Goal: Task Accomplishment & Management: Manage account settings

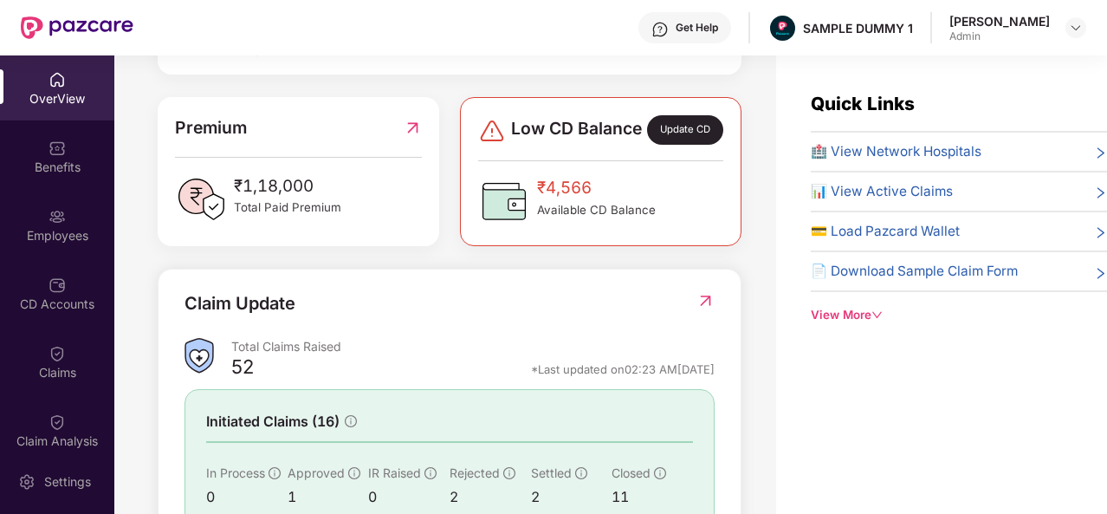
scroll to position [417, 0]
drag, startPoint x: 322, startPoint y: 203, endPoint x: 226, endPoint y: 204, distance: 96.1
click at [226, 204] on div "₹1,18,000 Total Paid Premium" at bounding box center [298, 198] width 246 height 52
drag, startPoint x: 621, startPoint y: 195, endPoint x: 522, endPoint y: 209, distance: 99.7
click at [522, 209] on div "₹4,566 Available CD Balance" at bounding box center [567, 200] width 178 height 52
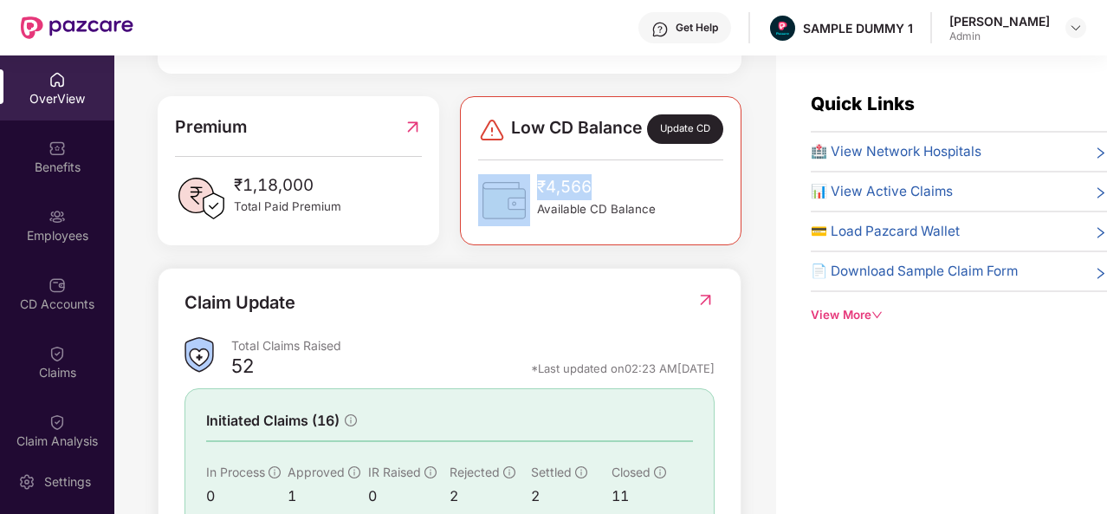
click at [522, 209] on img at bounding box center [504, 200] width 52 height 52
click at [619, 218] on span "Available CD Balance" at bounding box center [596, 209] width 119 height 18
drag, startPoint x: 666, startPoint y: 231, endPoint x: 531, endPoint y: 206, distance: 137.4
click at [531, 206] on div "₹4,566 Available CD Balance" at bounding box center [600, 200] width 244 height 52
click at [531, 206] on div "₹4,566 Available CD Balance" at bounding box center [567, 200] width 178 height 52
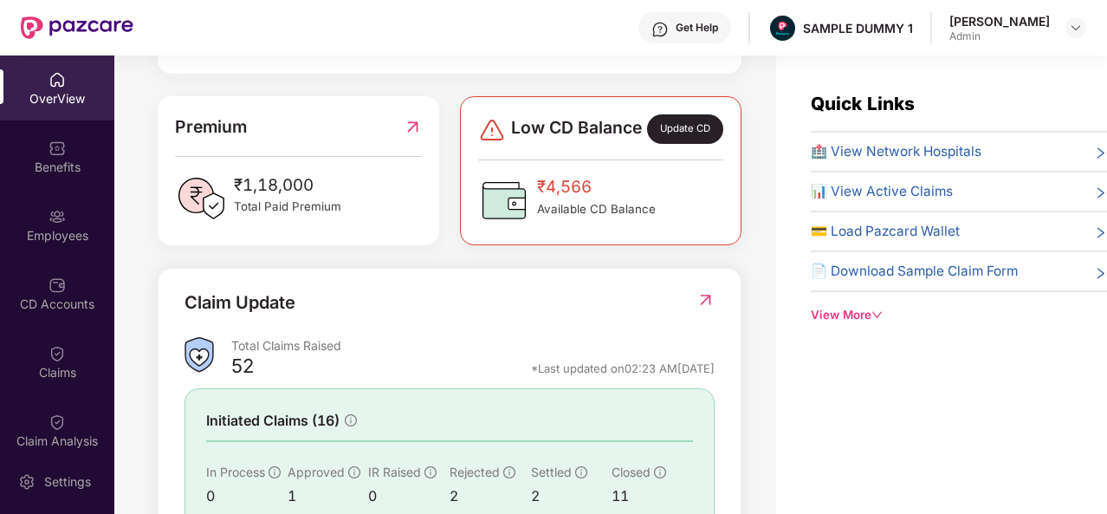
click at [689, 34] on div "Get Help" at bounding box center [684, 27] width 93 height 31
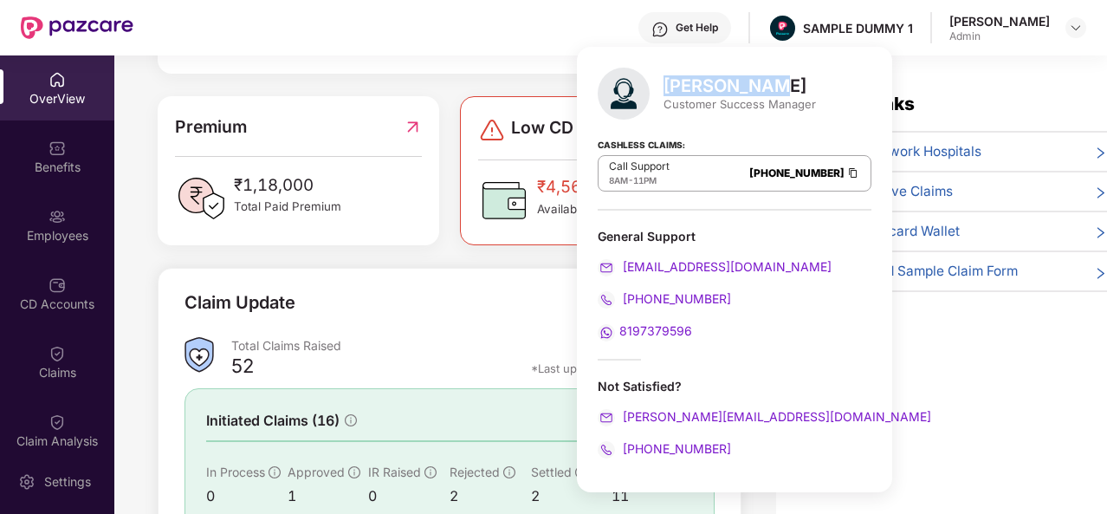
drag, startPoint x: 758, startPoint y: 87, endPoint x: 671, endPoint y: 95, distance: 87.0
click at [671, 95] on div "Mihir Singh" at bounding box center [739, 85] width 152 height 21
click at [726, 107] on div "Customer Success Manager" at bounding box center [739, 104] width 152 height 16
click at [882, 462] on div "Quick Links 🏥 View Network Hospitals 📊 View Active Claims 💳 Load Pazcard Wallet…" at bounding box center [941, 312] width 331 height 514
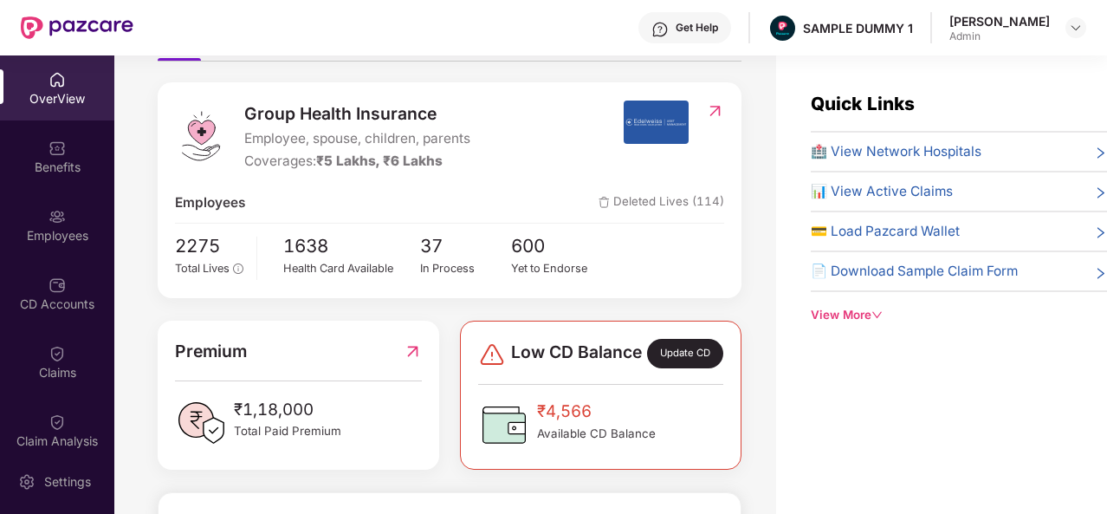
scroll to position [191, 0]
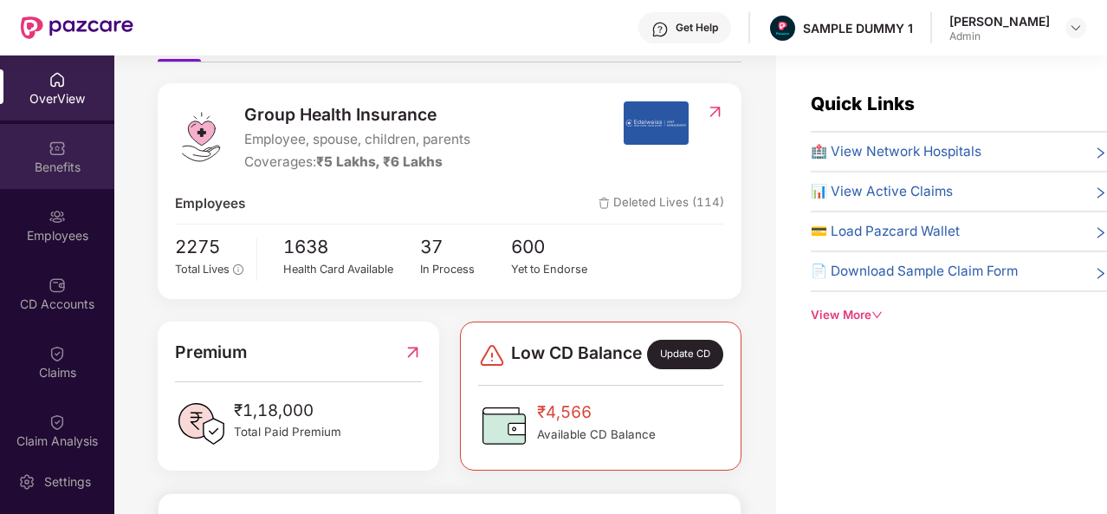
click at [48, 157] on div "Benefits" at bounding box center [57, 156] width 114 height 65
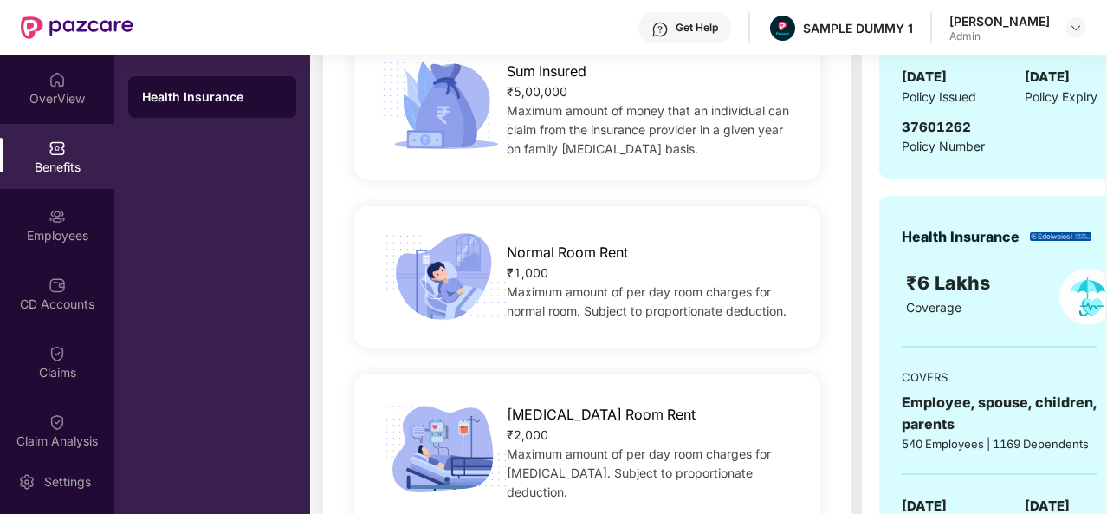
scroll to position [208, 0]
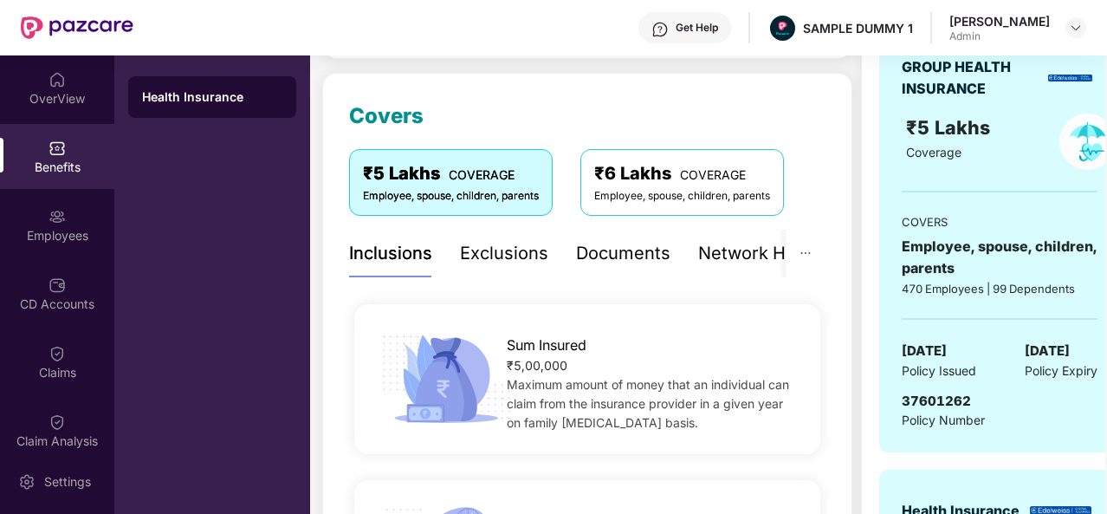
click at [473, 244] on div "Exclusions" at bounding box center [504, 253] width 88 height 27
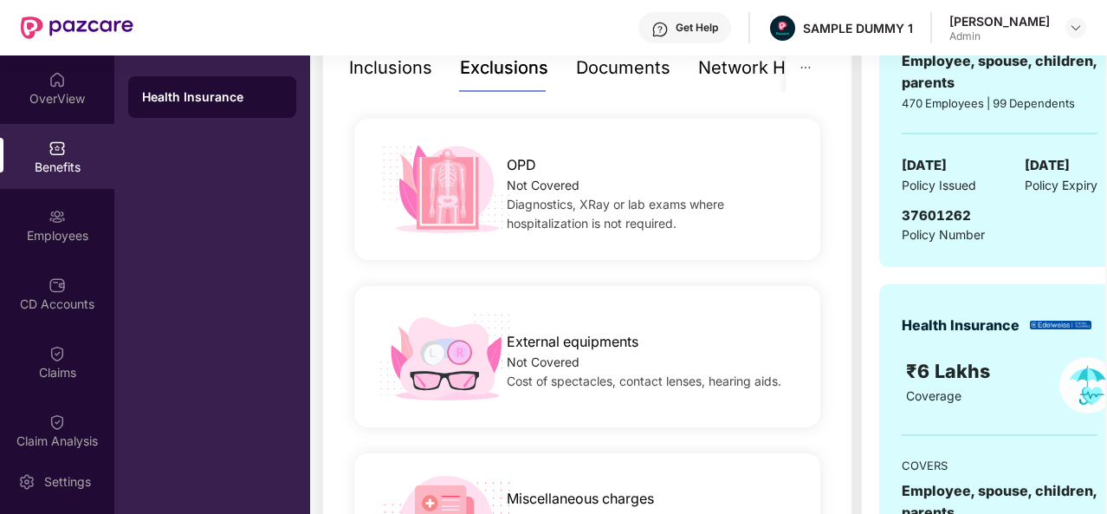
scroll to position [274, 0]
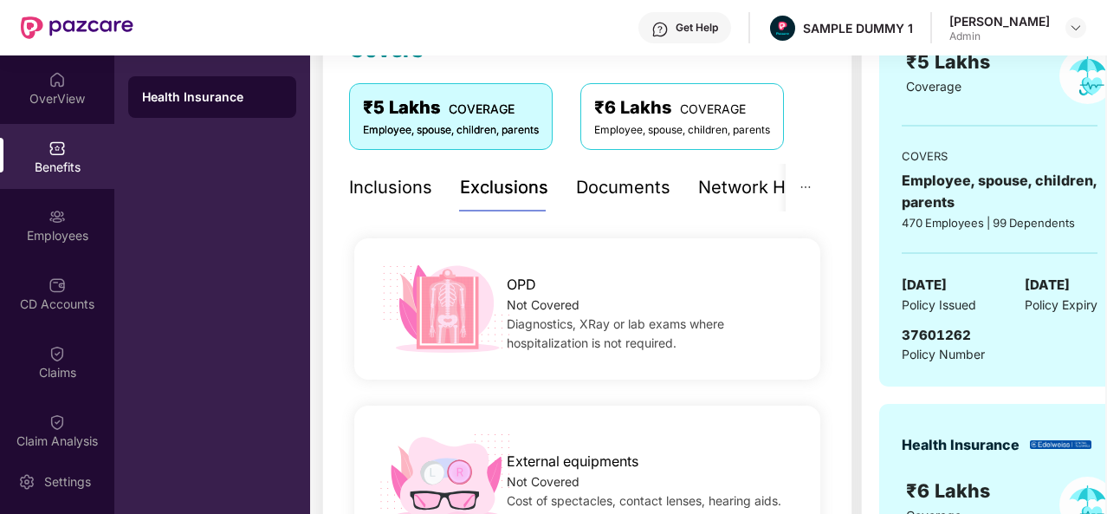
click at [637, 180] on div "Documents" at bounding box center [623, 187] width 94 height 27
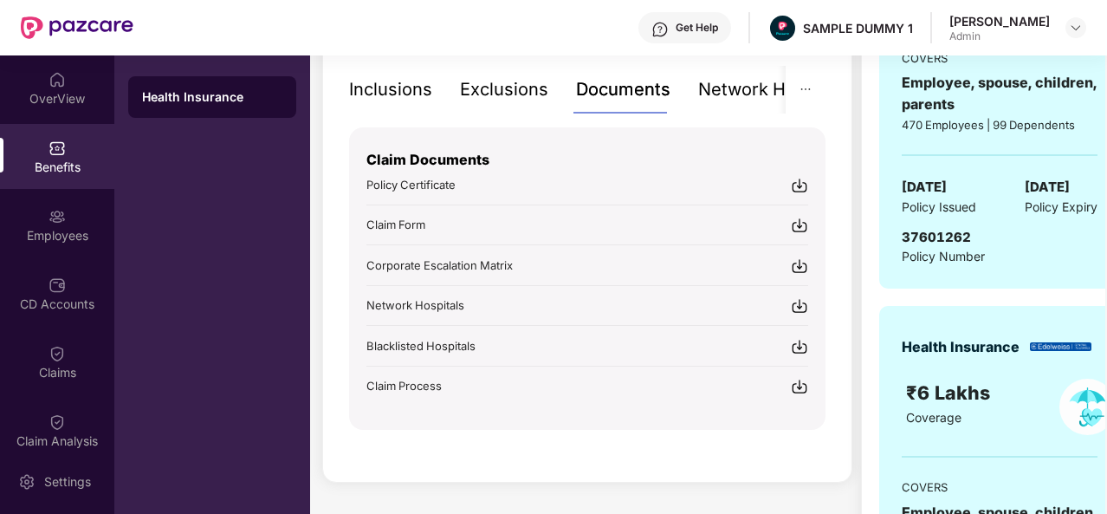
scroll to position [372, 0]
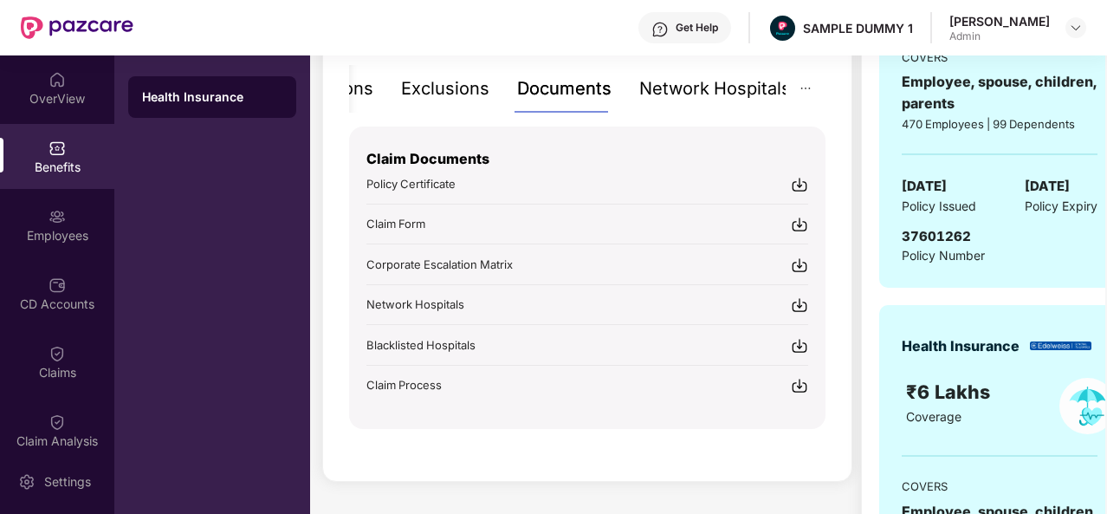
click at [747, 91] on div "Network Hospitals" at bounding box center [715, 88] width 152 height 27
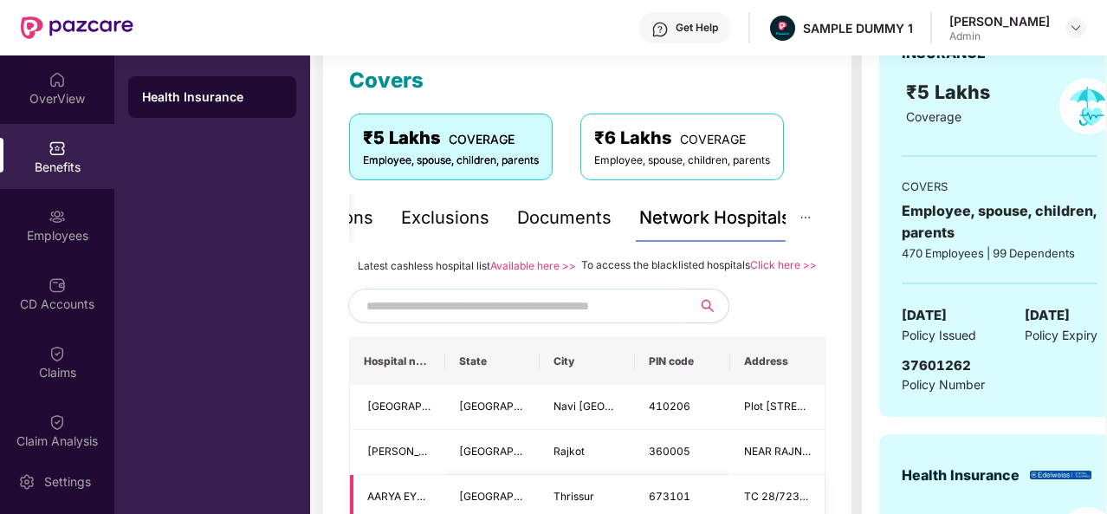
scroll to position [245, 0]
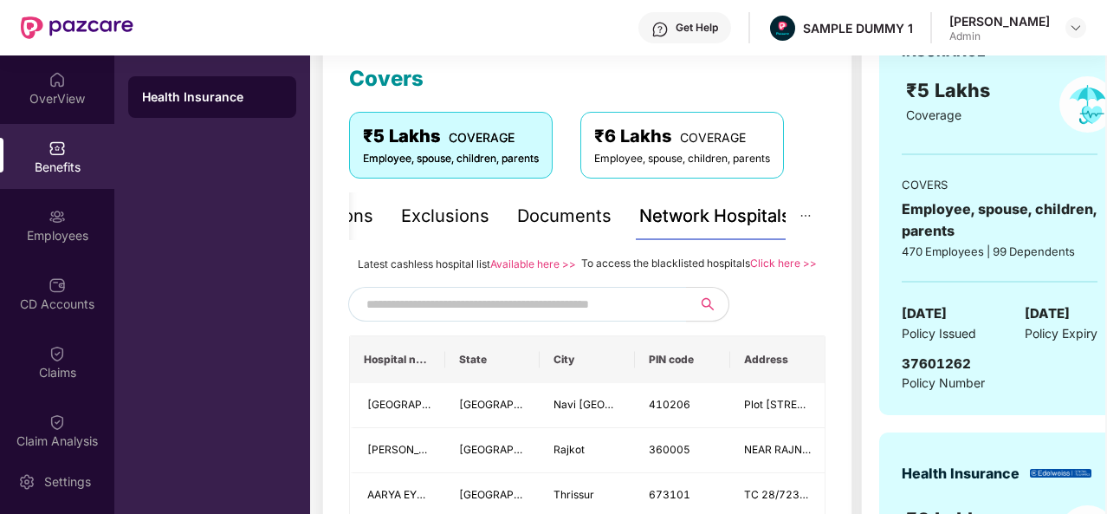
click at [558, 317] on input "text" at bounding box center [514, 304] width 296 height 26
type input "******"
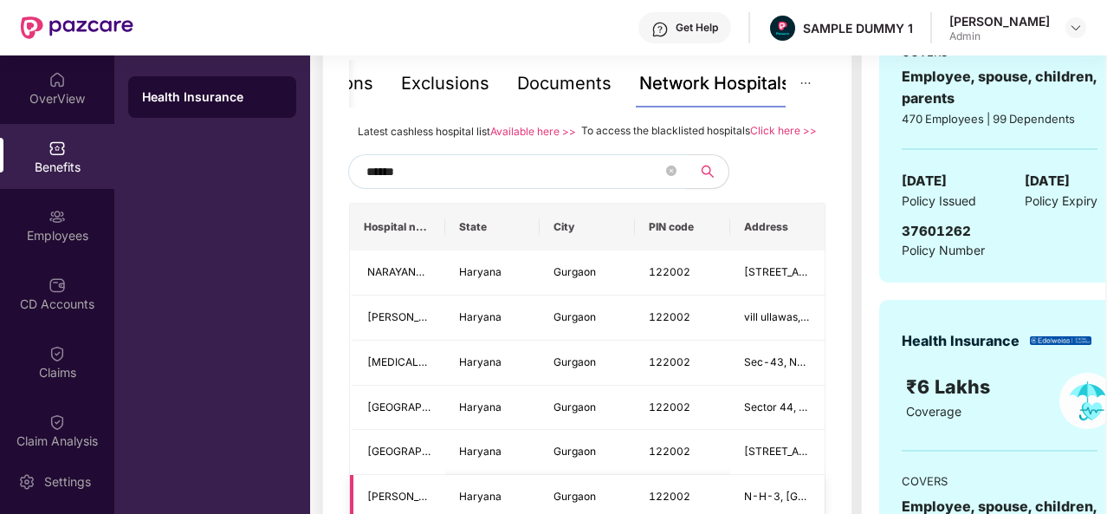
scroll to position [378, 0]
click at [670, 176] on icon "close-circle" at bounding box center [671, 170] width 10 height 10
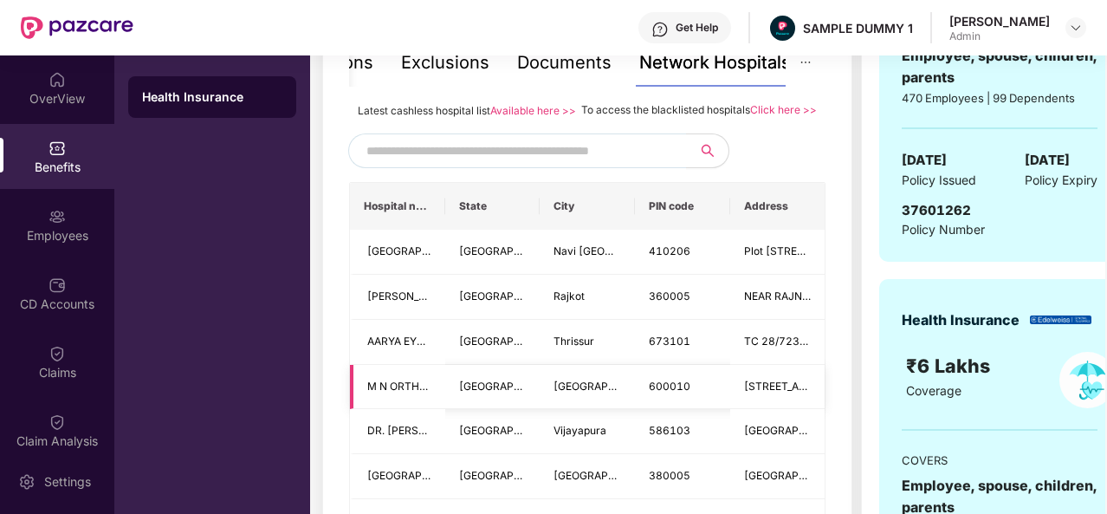
scroll to position [398, 0]
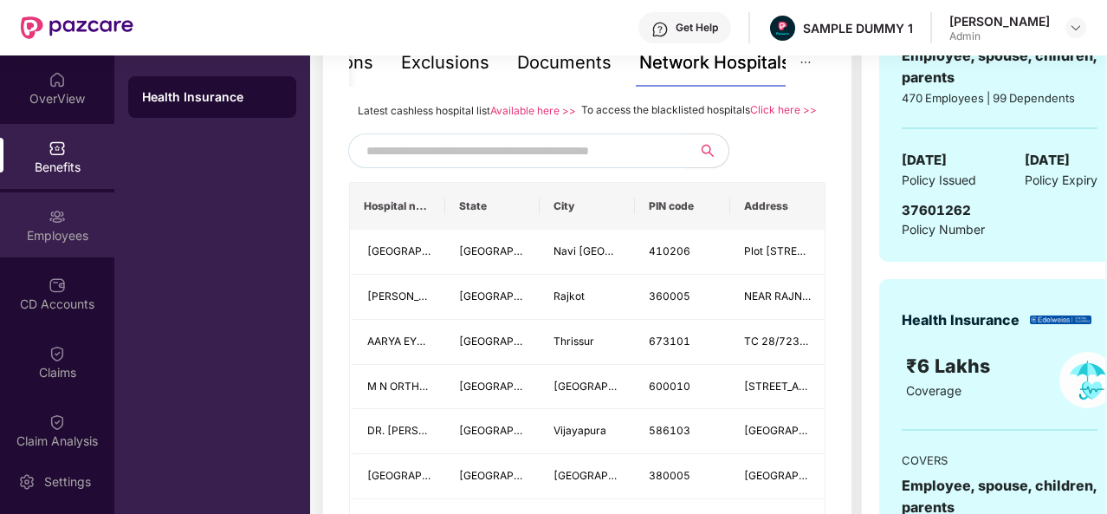
click at [24, 252] on div "Employees" at bounding box center [57, 224] width 114 height 65
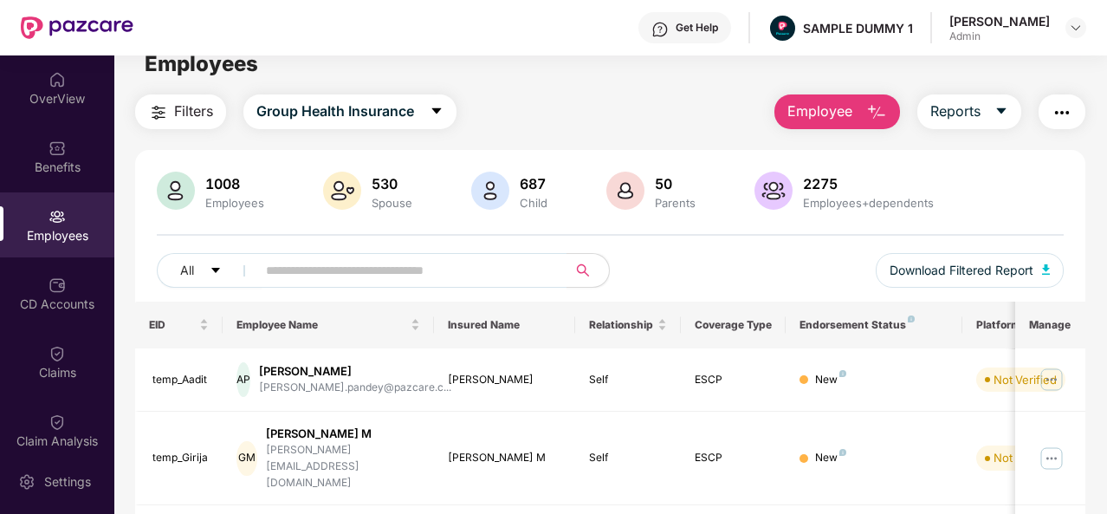
scroll to position [14, 0]
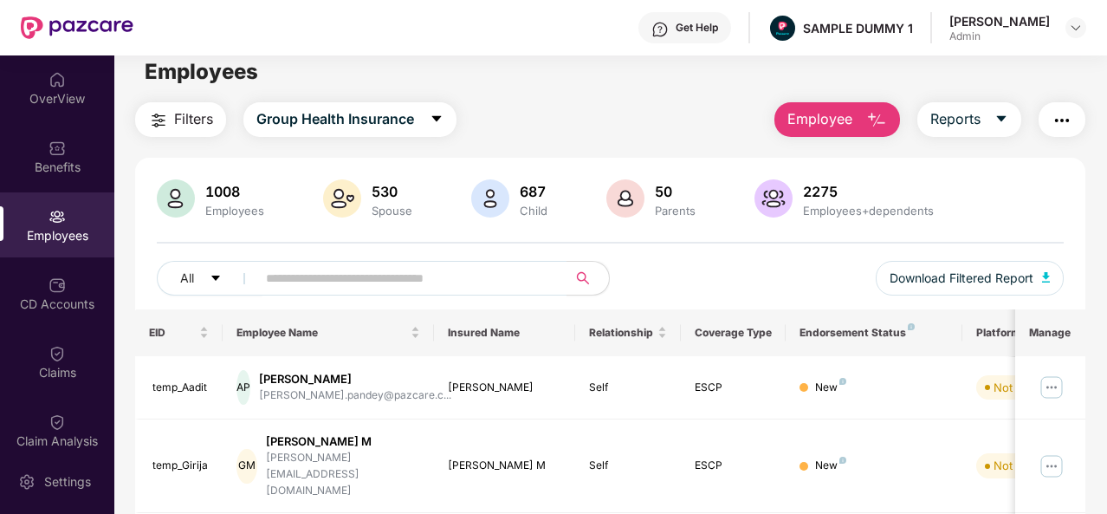
click at [841, 132] on button "Employee" at bounding box center [837, 119] width 126 height 35
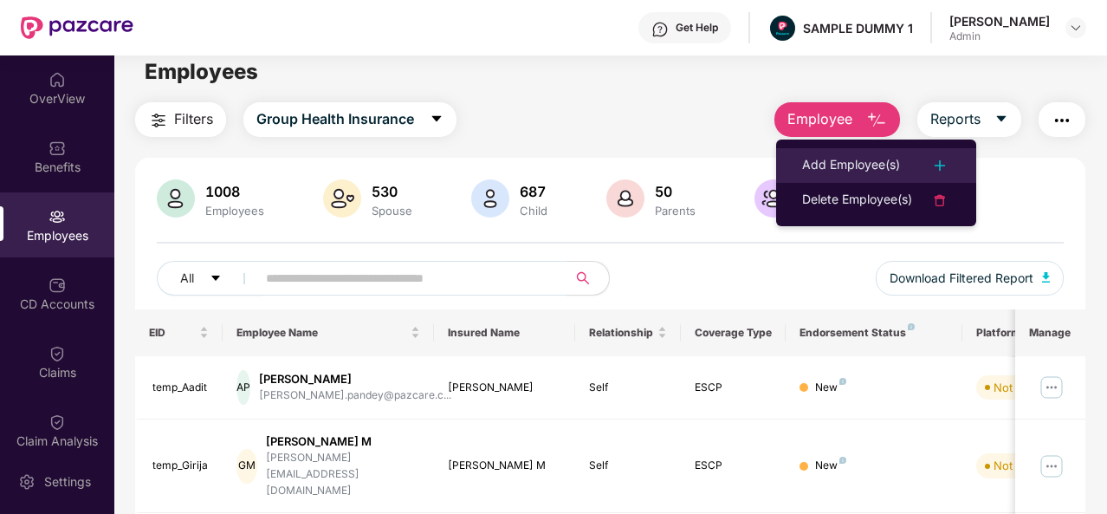
click at [850, 159] on div "Add Employee(s)" at bounding box center [851, 165] width 98 height 21
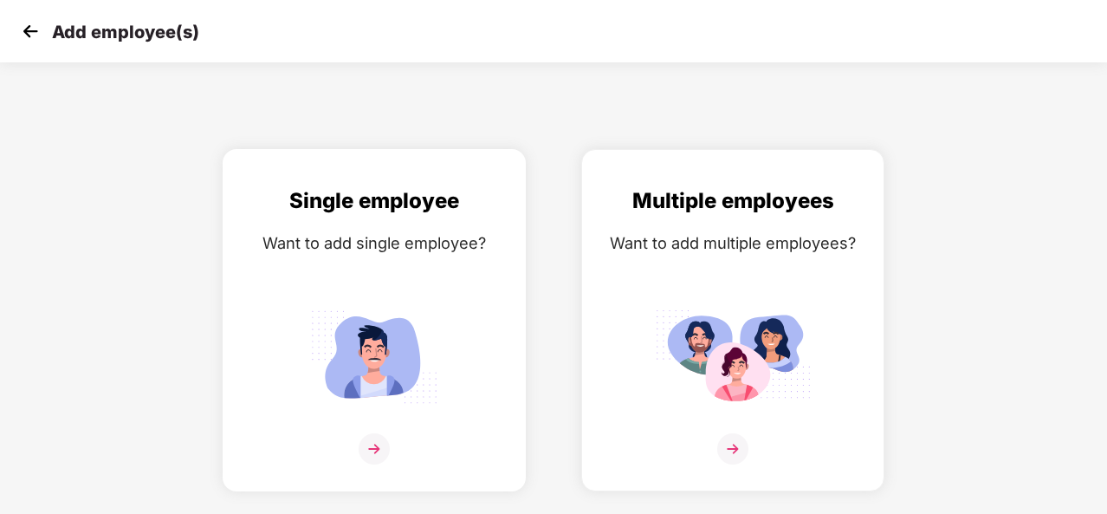
click at [403, 275] on div "Single employee Want to add single employee?" at bounding box center [374, 334] width 267 height 301
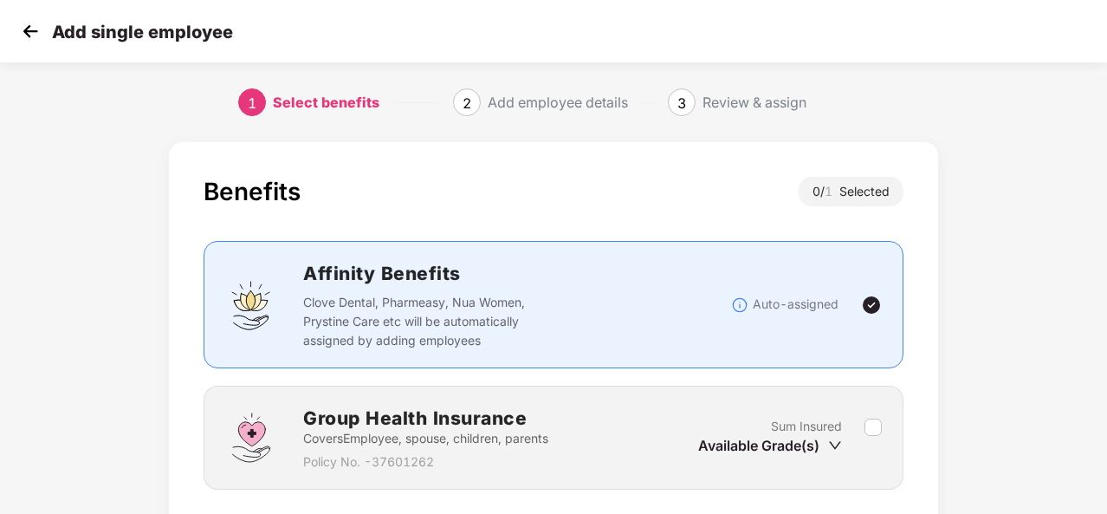
scroll to position [125, 0]
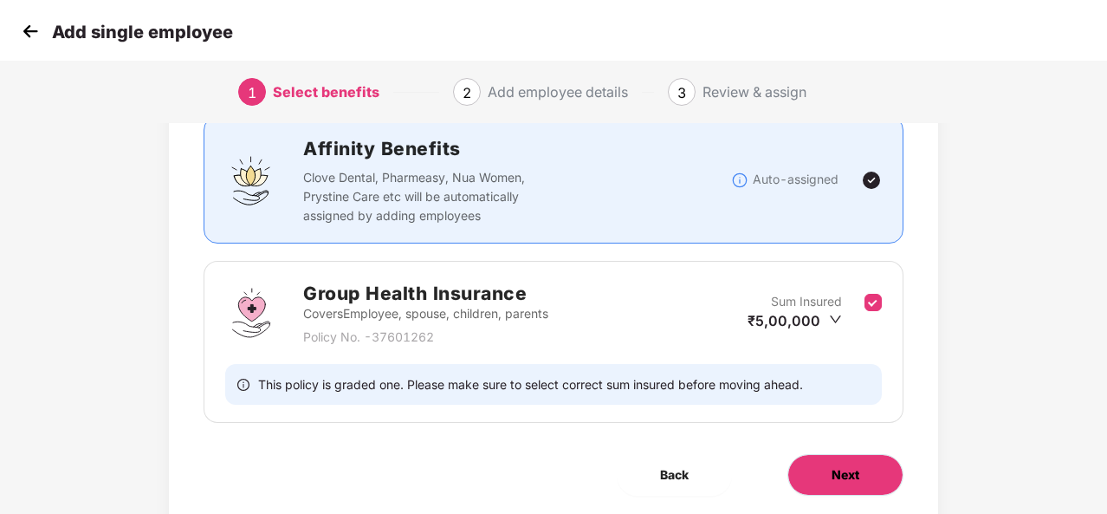
click at [833, 469] on span "Next" at bounding box center [845, 474] width 28 height 19
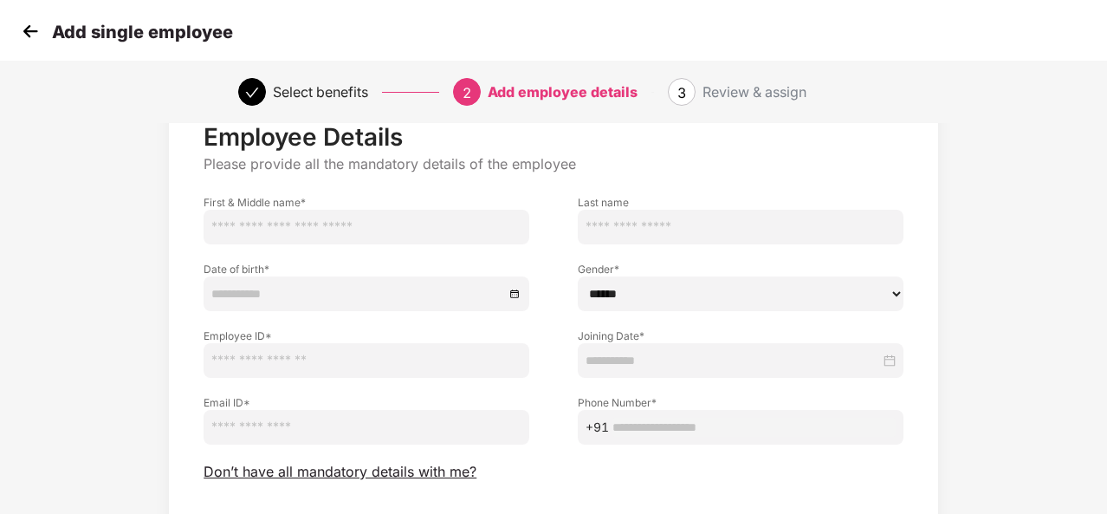
scroll to position [58, 0]
click at [681, 443] on span "+91" at bounding box center [741, 427] width 326 height 35
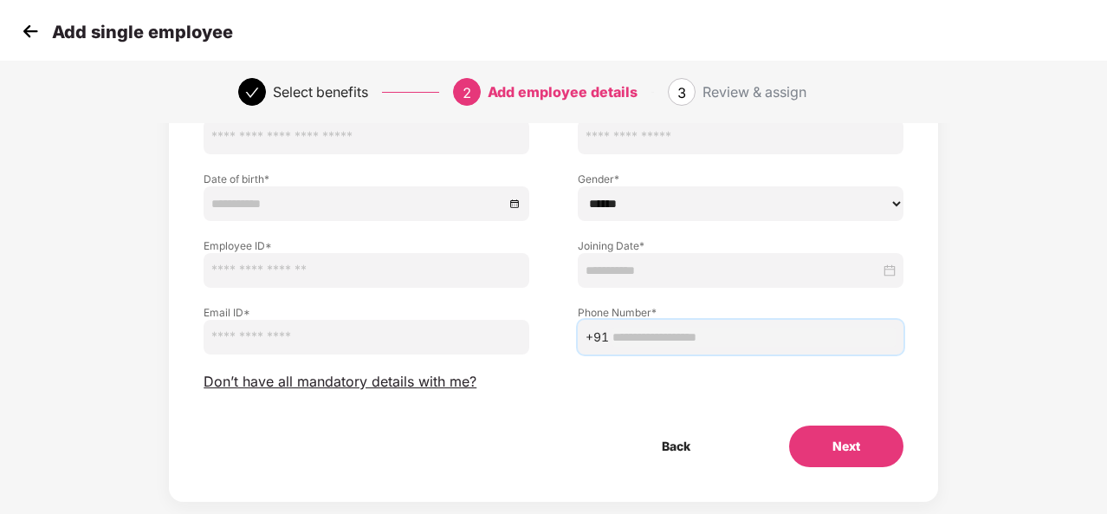
scroll to position [150, 0]
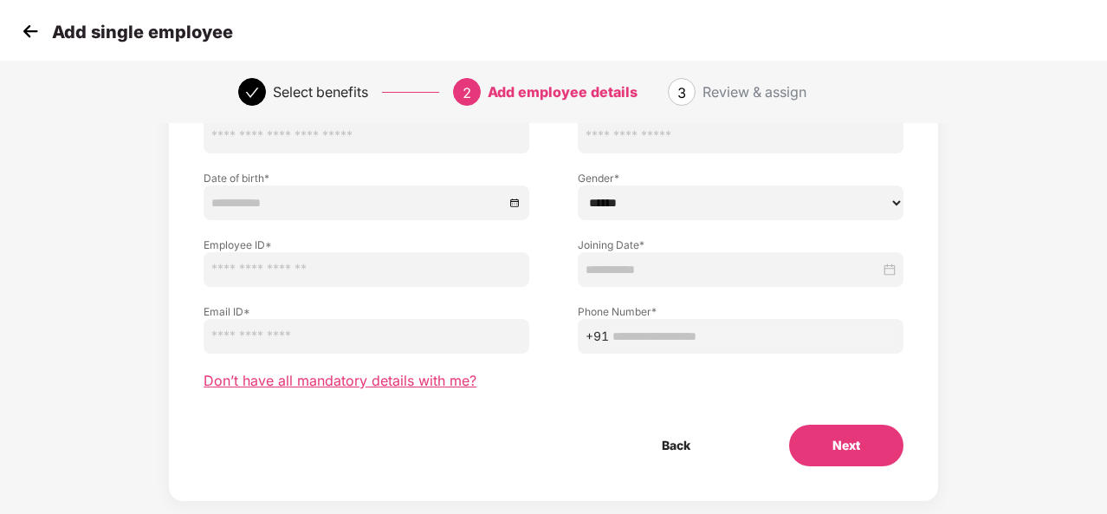
click at [410, 376] on span "Don’t have all mandatory details with me?" at bounding box center [340, 381] width 273 height 18
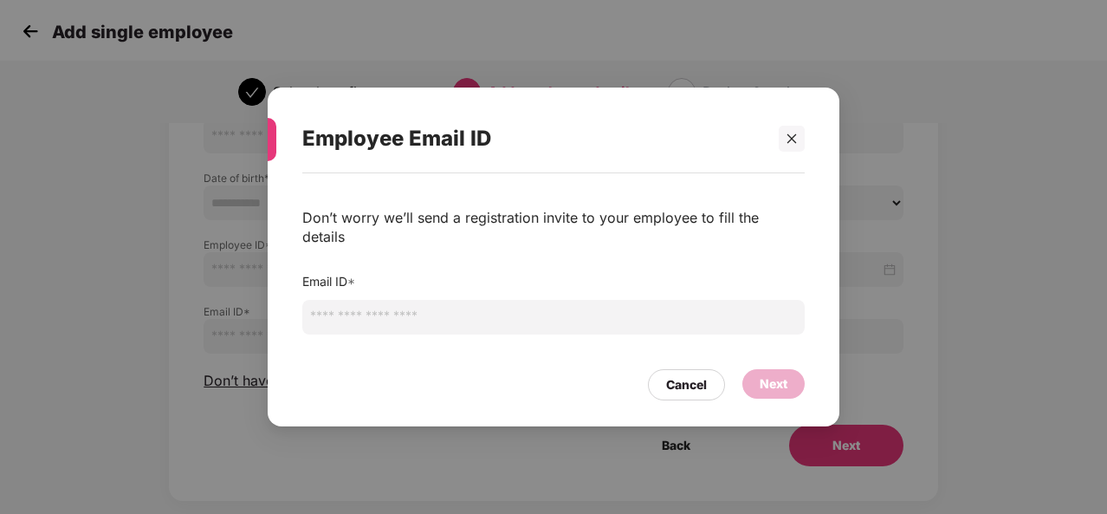
click at [497, 308] on input "email" at bounding box center [553, 317] width 502 height 35
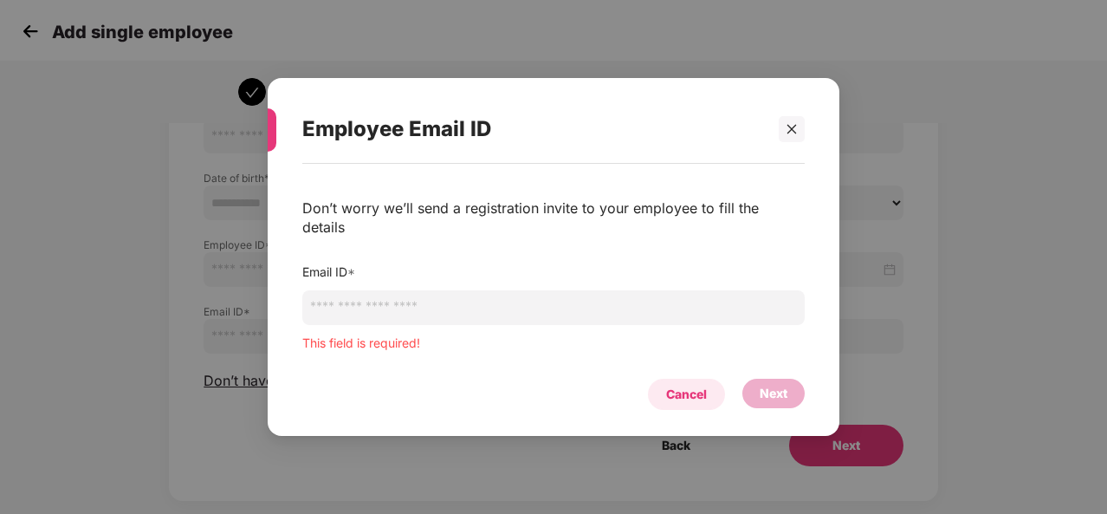
click at [682, 385] on div "Cancel" at bounding box center [686, 394] width 41 height 19
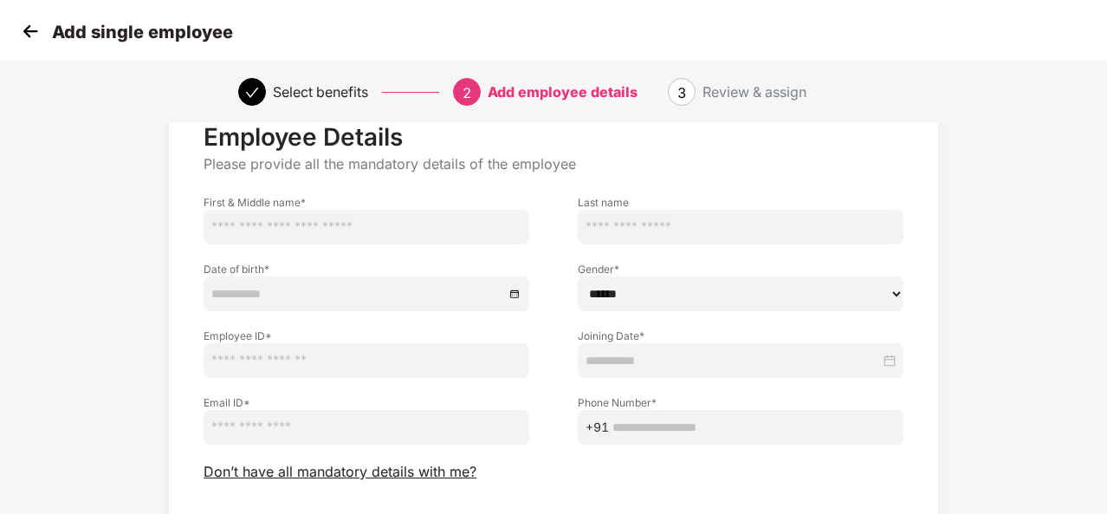
scroll to position [42, 0]
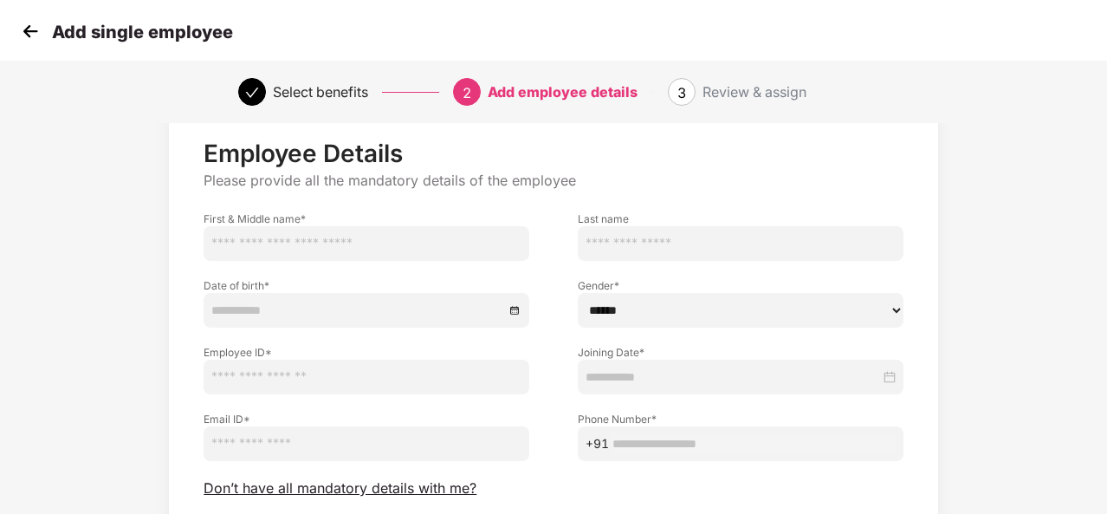
click at [27, 29] on img at bounding box center [30, 31] width 26 height 26
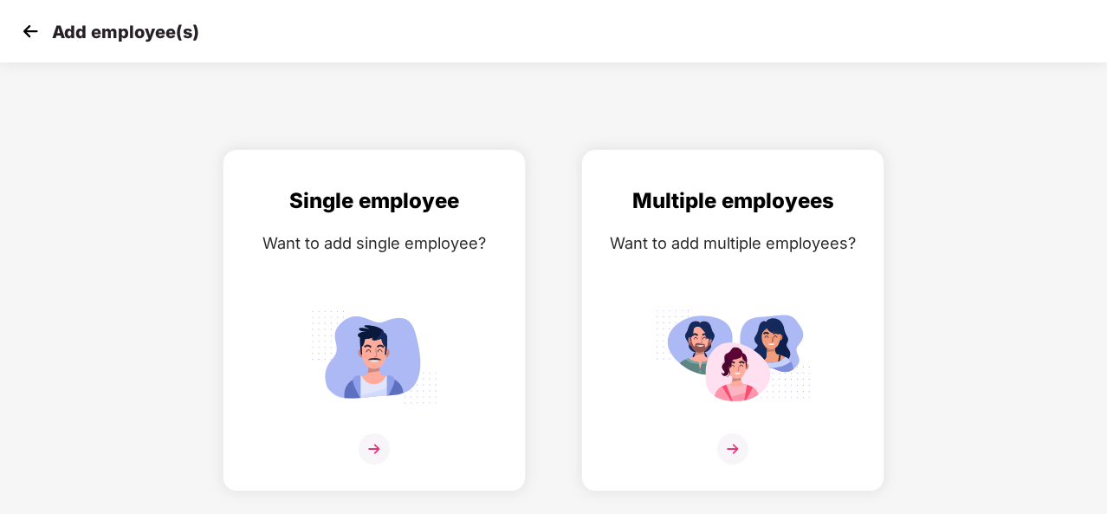
click at [26, 30] on img at bounding box center [30, 31] width 26 height 26
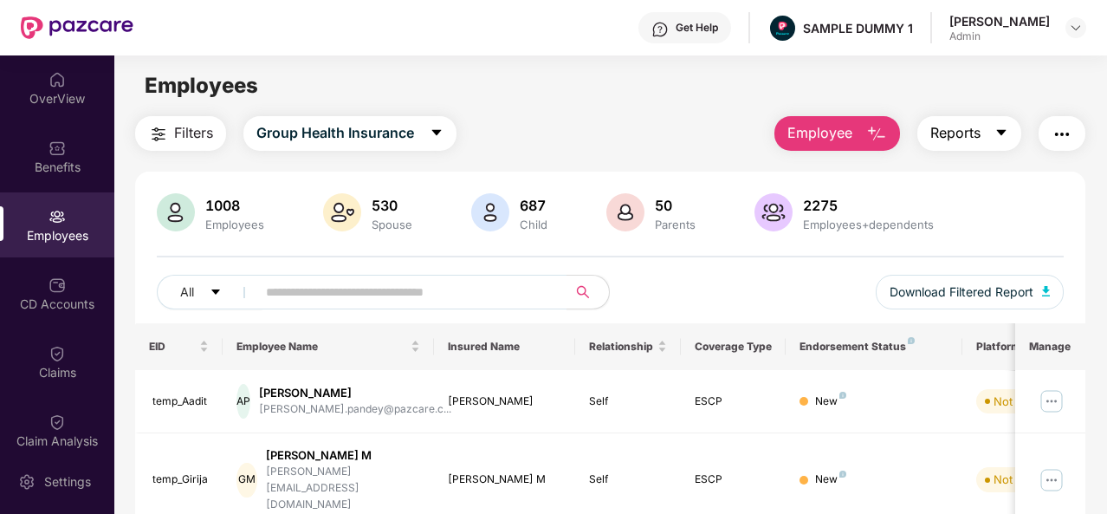
click at [966, 145] on button "Reports" at bounding box center [969, 133] width 104 height 35
click at [1072, 134] on img "button" at bounding box center [1061, 134] width 21 height 21
click at [714, 249] on div "1008 Employees 530 Spouse 687 Child 50 Parents 2275 Employees+dependents All Do…" at bounding box center [610, 258] width 950 height 130
click at [82, 283] on div "CD Accounts" at bounding box center [57, 293] width 114 height 65
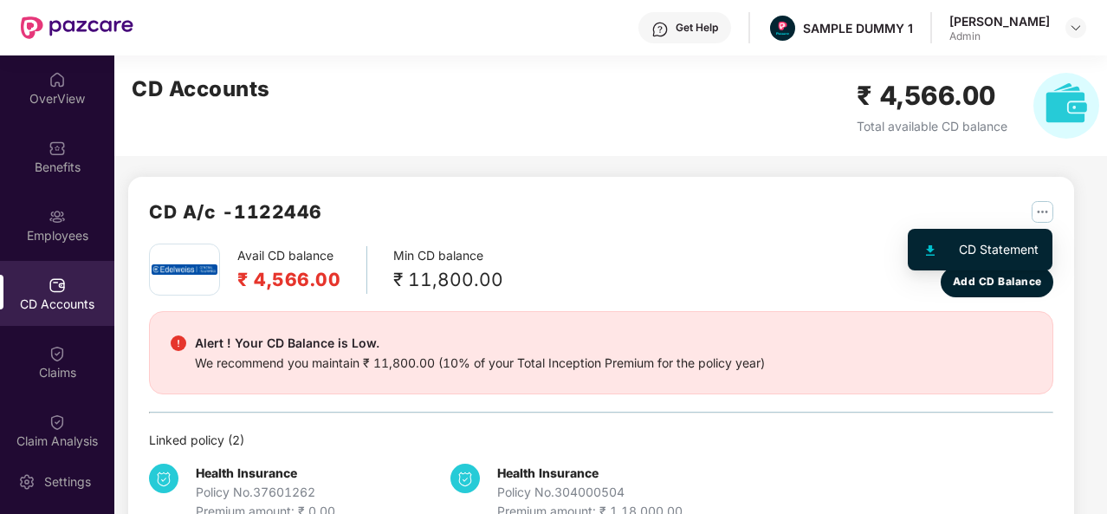
click at [1044, 204] on img "button" at bounding box center [1042, 212] width 22 height 22
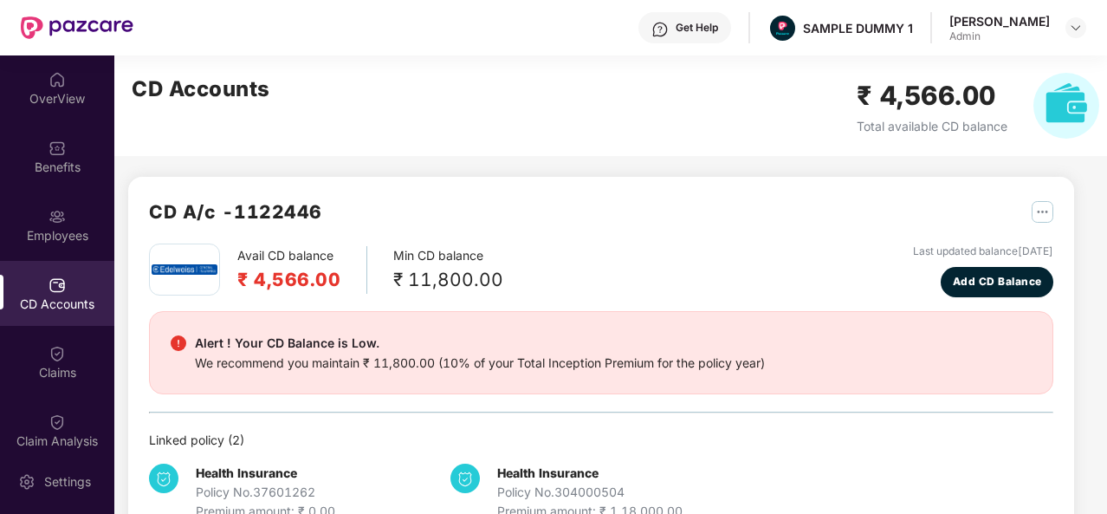
click at [573, 272] on div "Avail CD balance ₹ 4,566.00 Min CD balance ₹ 11,800.00 Last updated balance 23 …" at bounding box center [601, 270] width 904 height 54
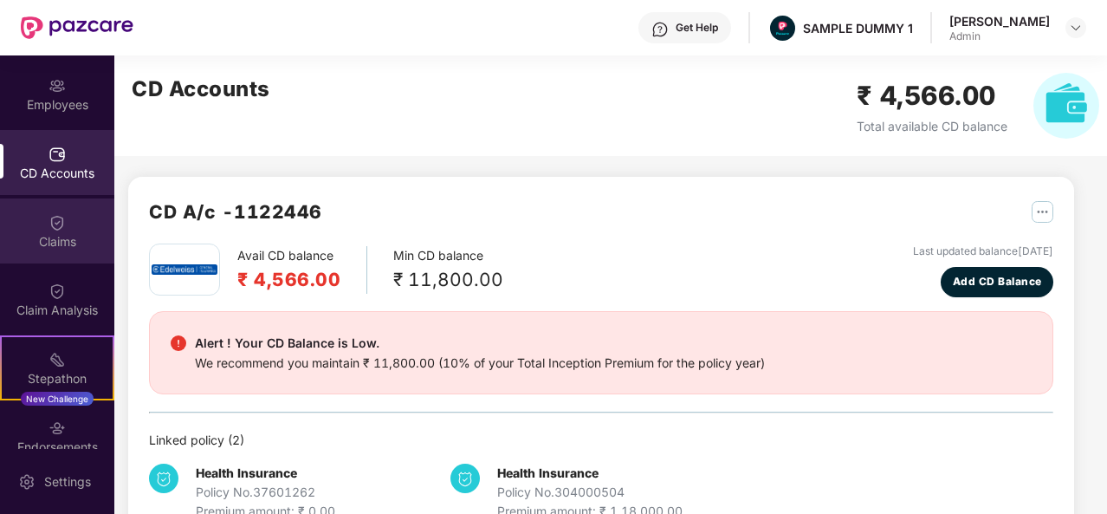
scroll to position [133, 0]
click at [43, 250] on div "Claims" at bounding box center [57, 228] width 114 height 65
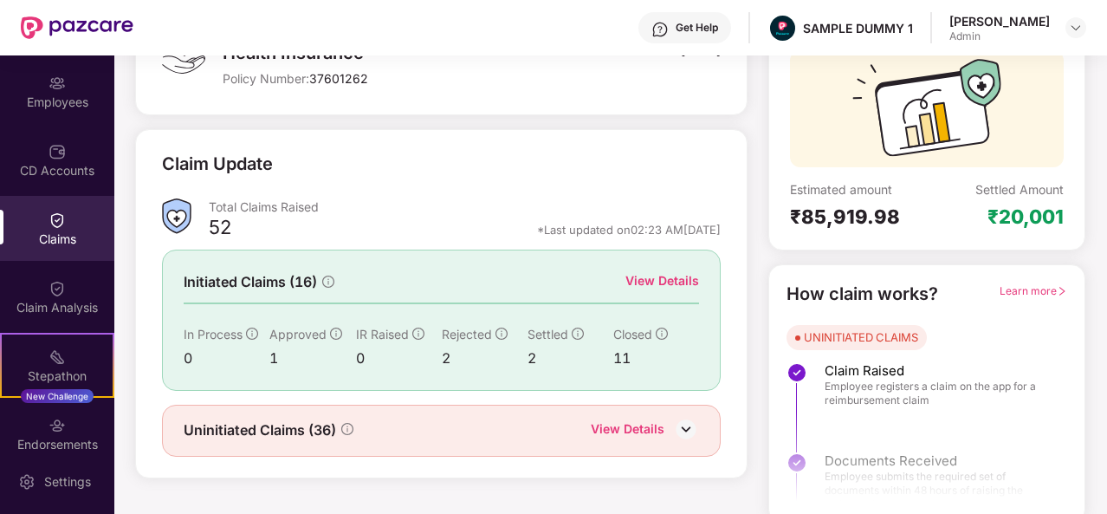
scroll to position [163, 0]
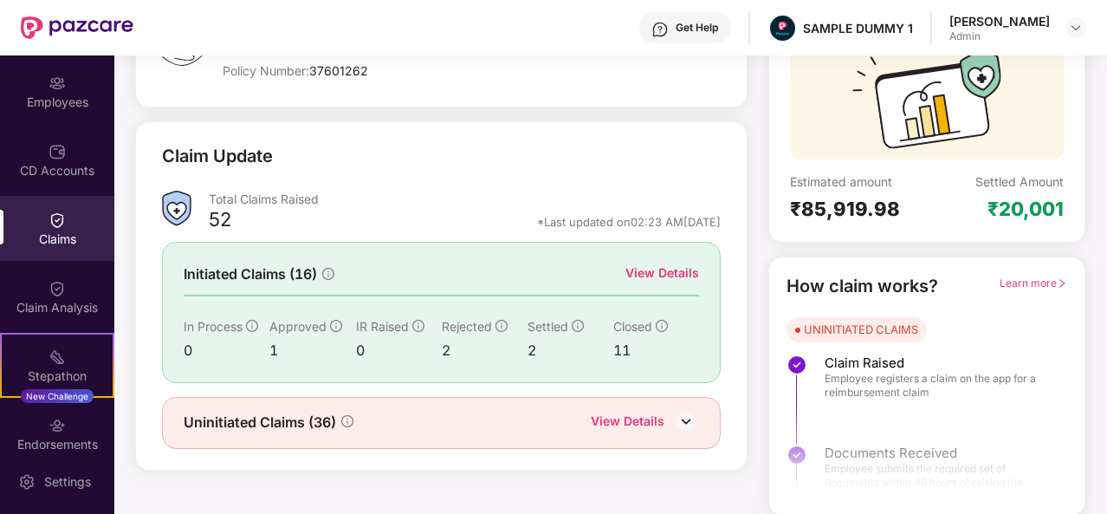
click at [662, 268] on div "View Details" at bounding box center [662, 272] width 74 height 19
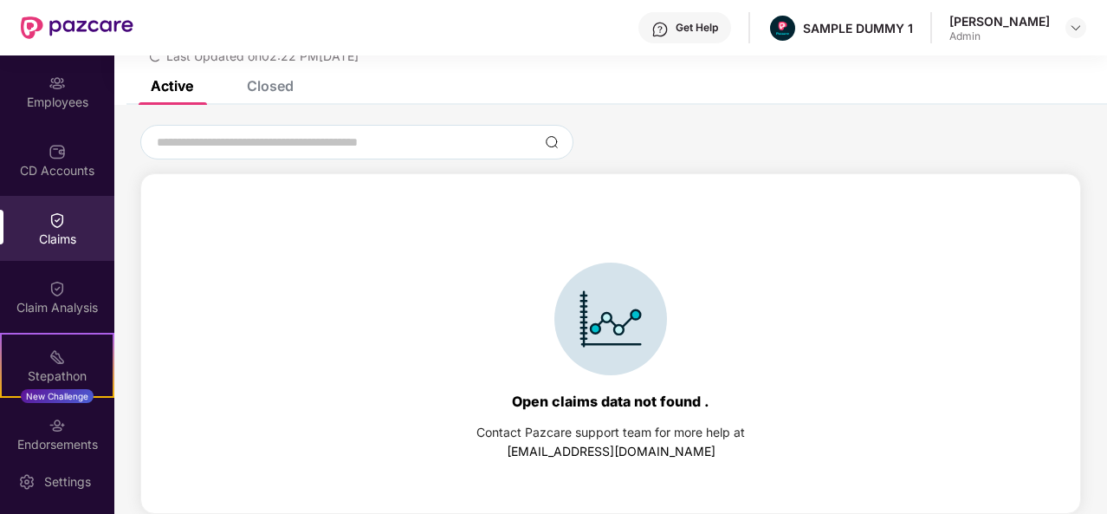
scroll to position [74, 0]
click at [260, 90] on div "Closed" at bounding box center [270, 85] width 47 height 17
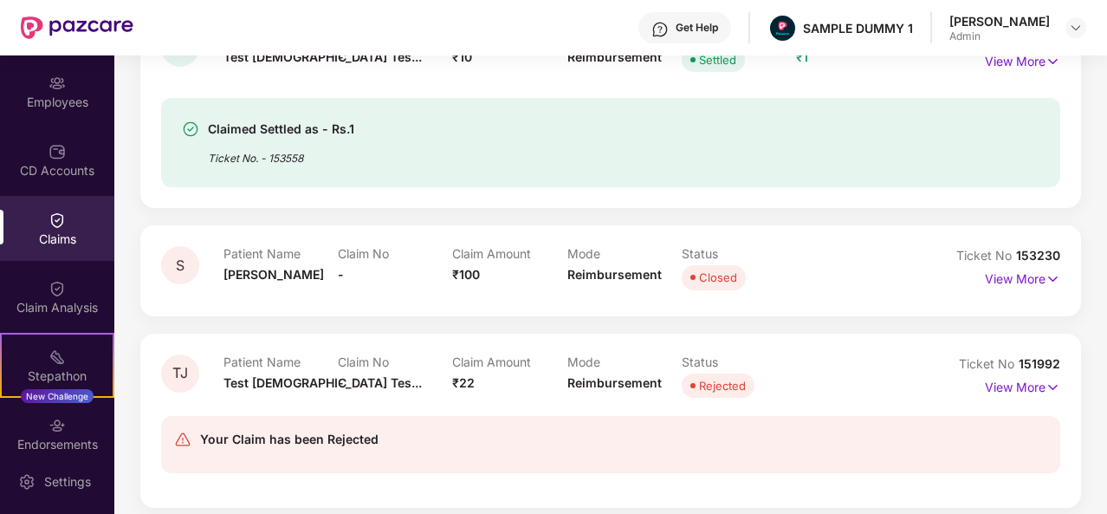
scroll to position [458, 0]
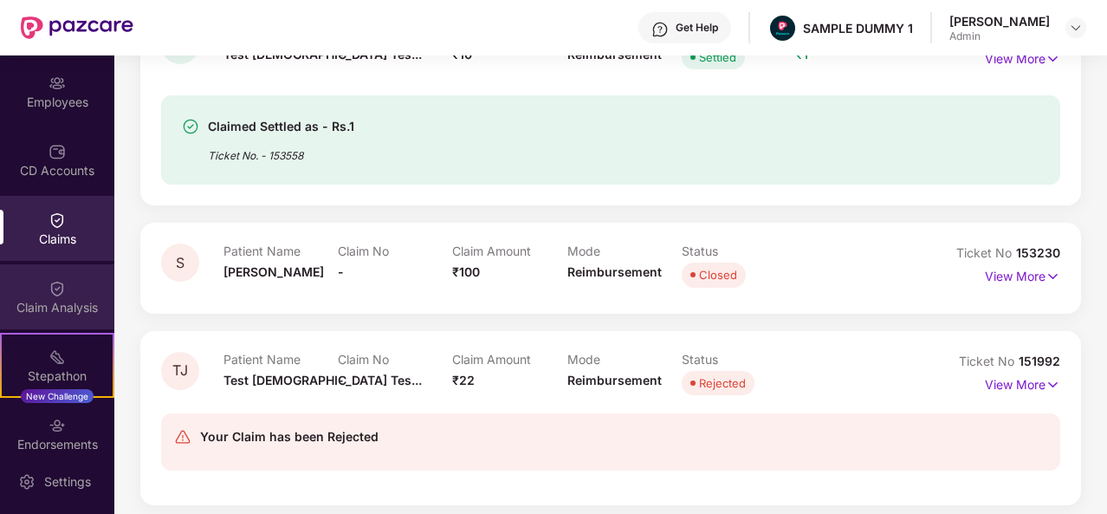
click at [48, 284] on img at bounding box center [56, 288] width 17 height 17
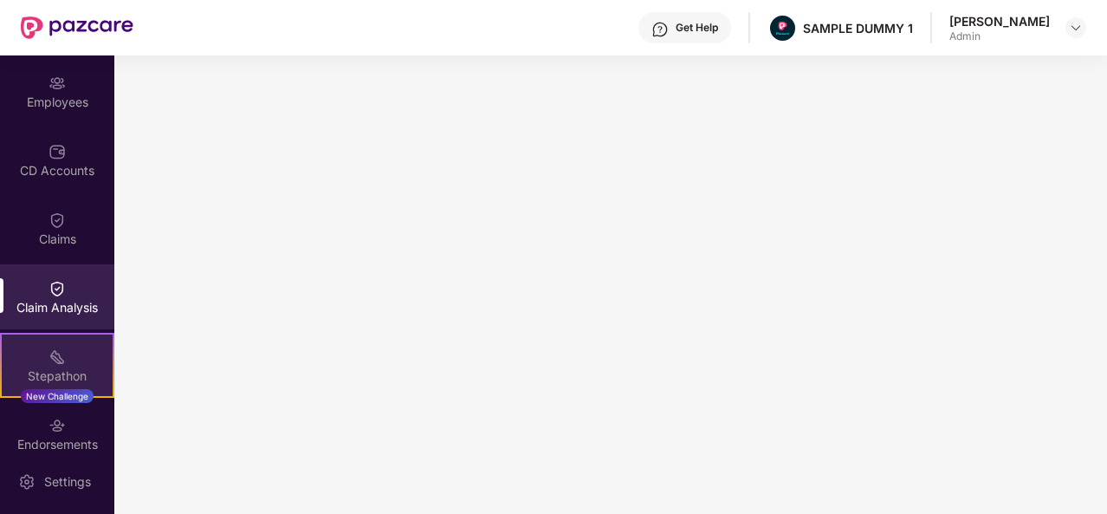
click at [78, 351] on div "Stepathon New Challenge" at bounding box center [57, 365] width 114 height 65
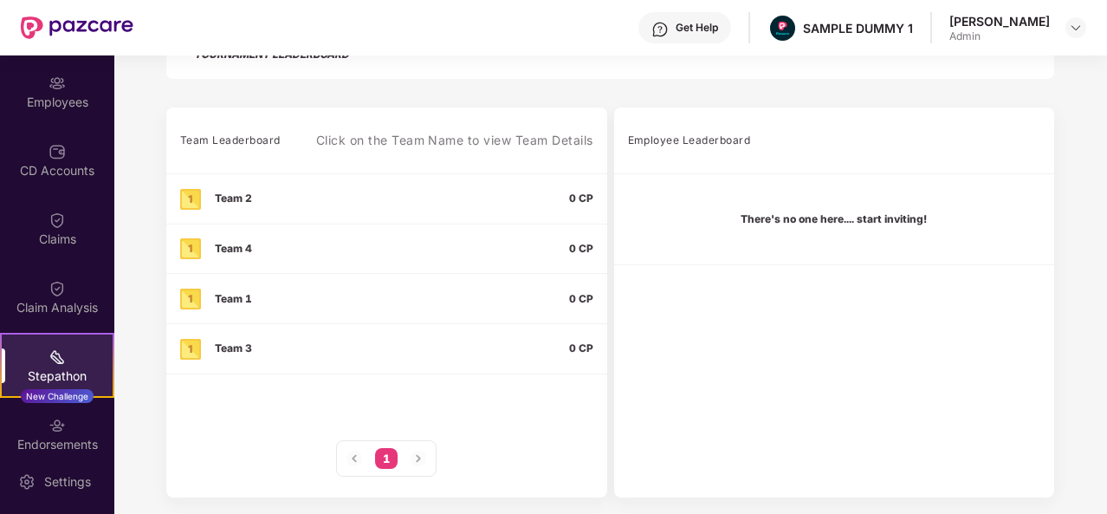
scroll to position [290, 0]
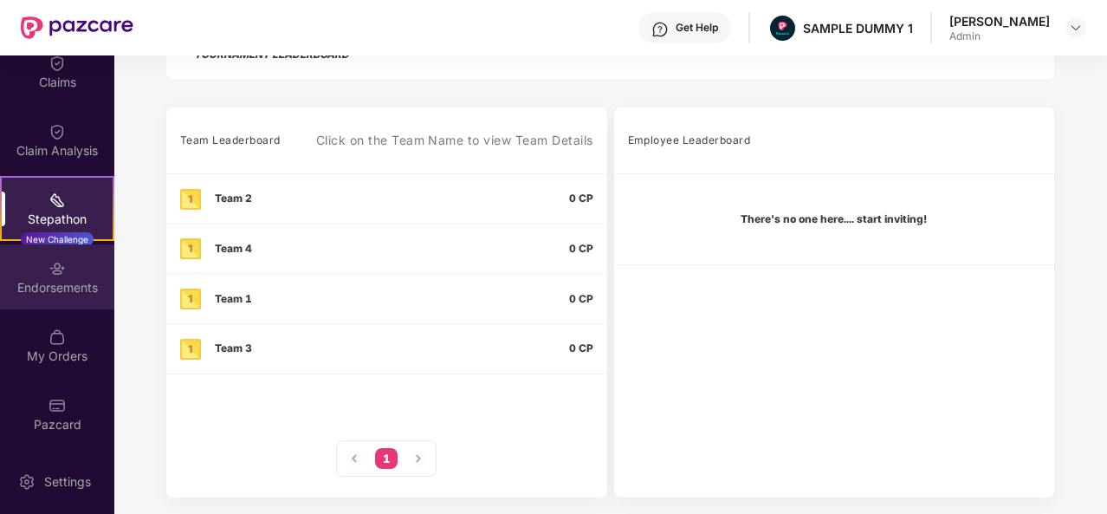
click at [43, 260] on div "Endorsements" at bounding box center [57, 276] width 114 height 65
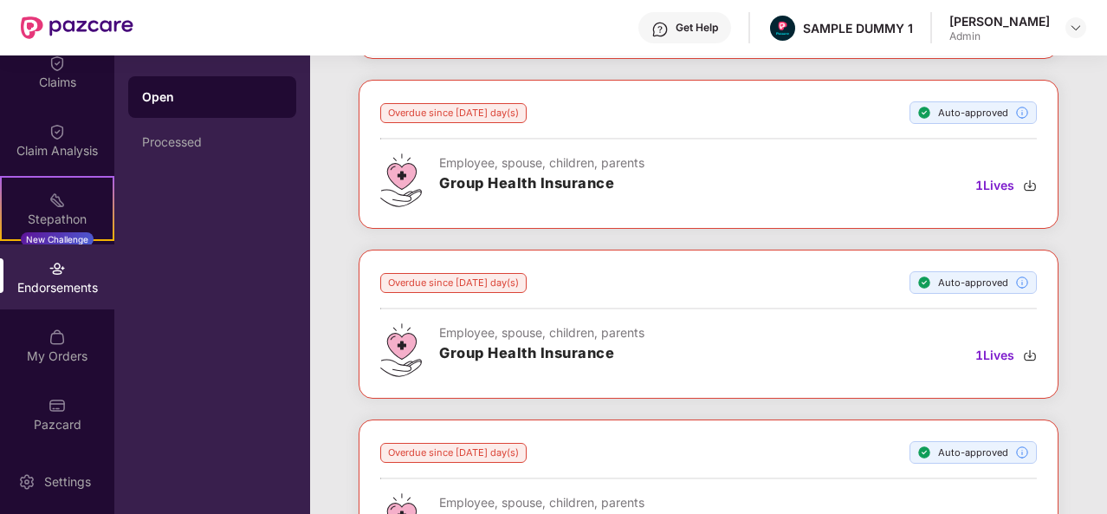
scroll to position [413, 0]
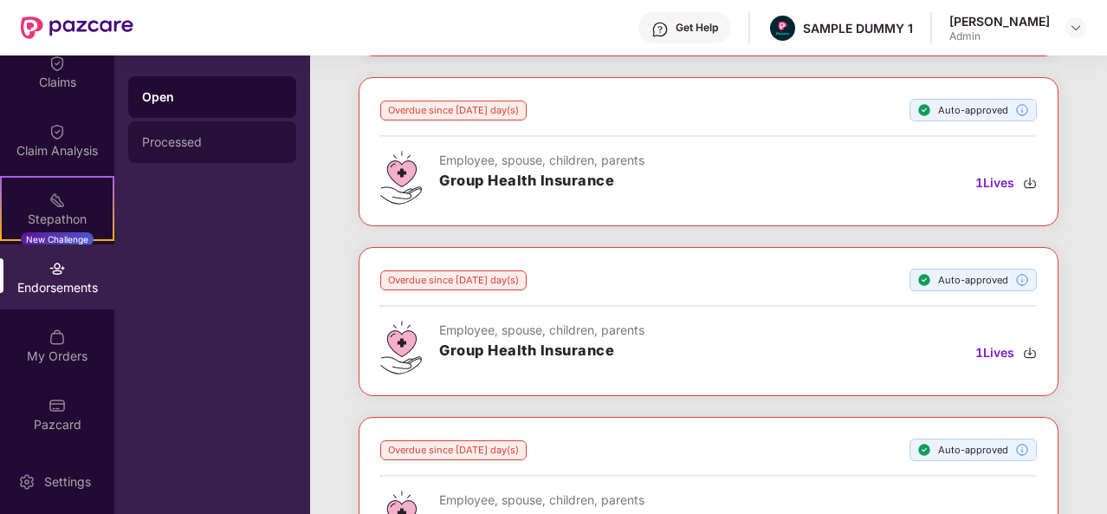
click at [223, 146] on div "Processed" at bounding box center [212, 142] width 140 height 14
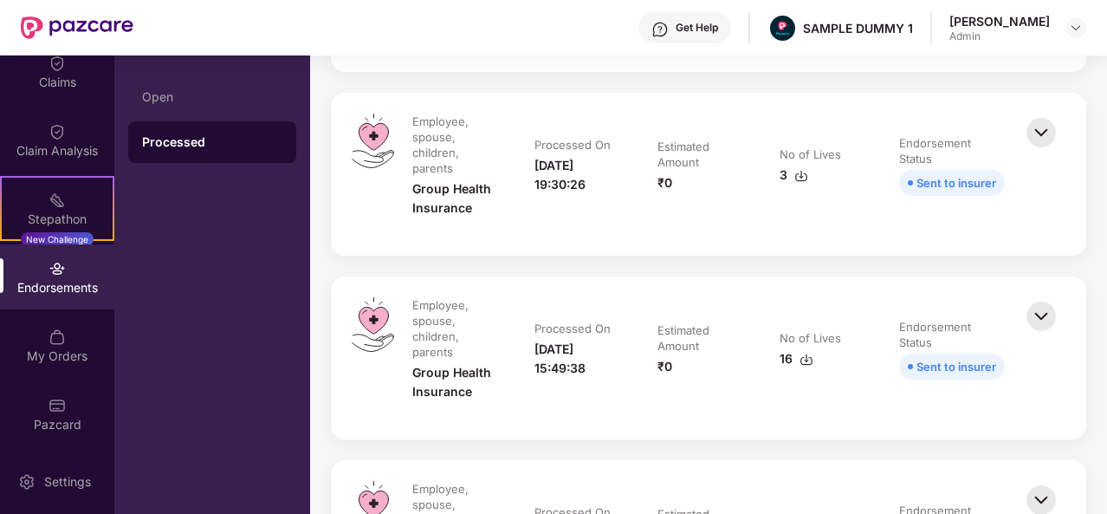
scroll to position [556, 0]
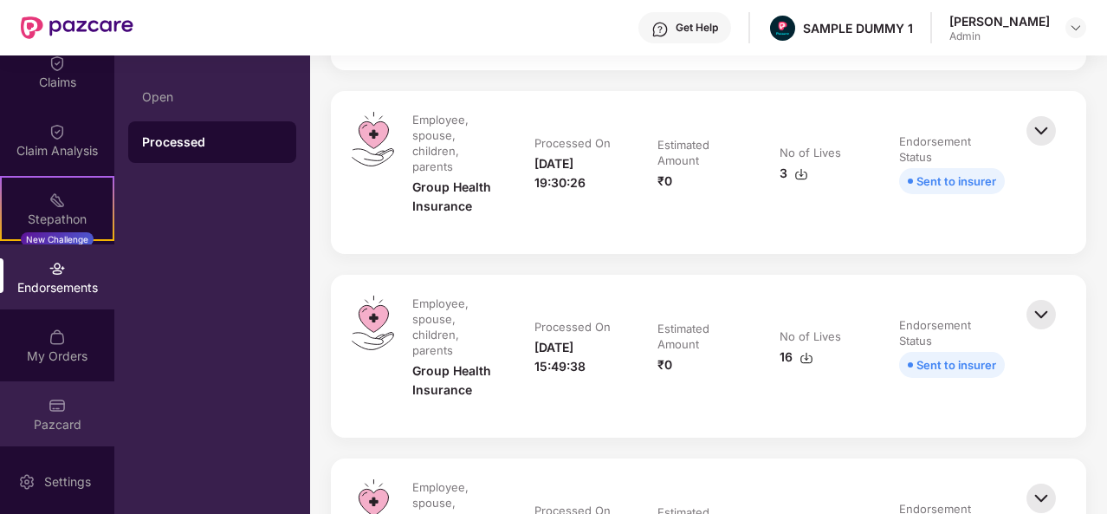
click at [73, 404] on div "Pazcard" at bounding box center [57, 413] width 114 height 65
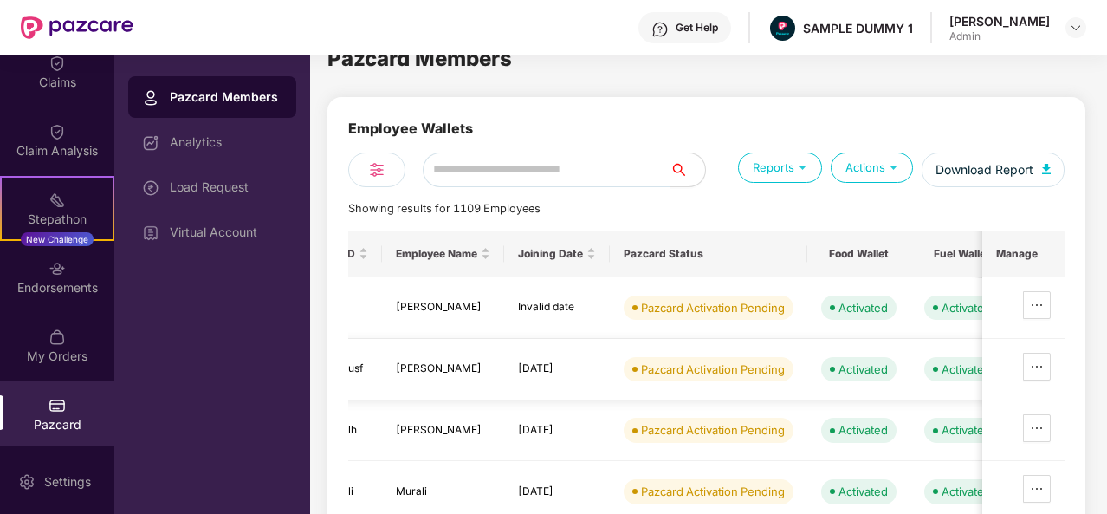
scroll to position [0, 151]
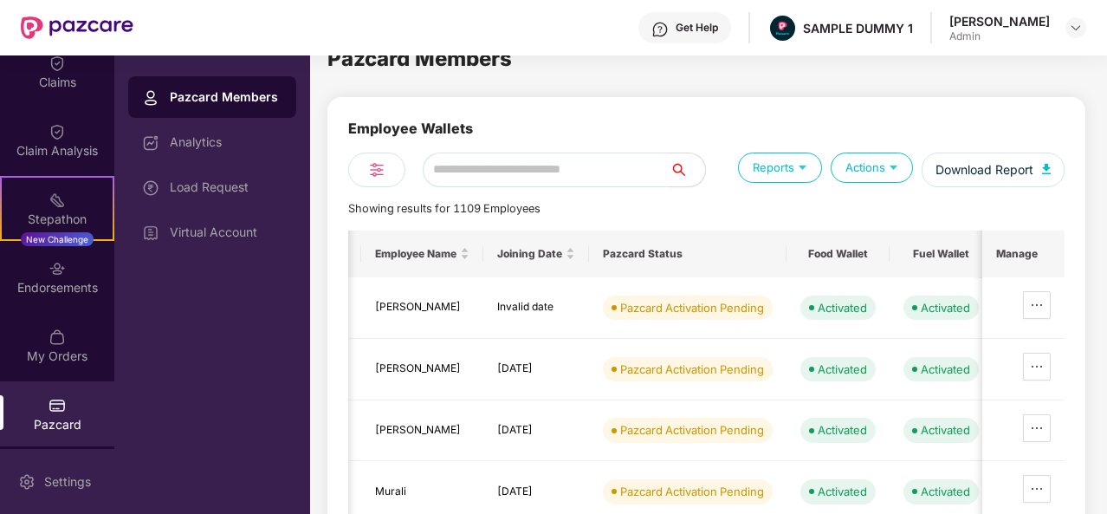
click at [48, 473] on div "Settings" at bounding box center [67, 481] width 57 height 17
